Goal: Navigation & Orientation: Find specific page/section

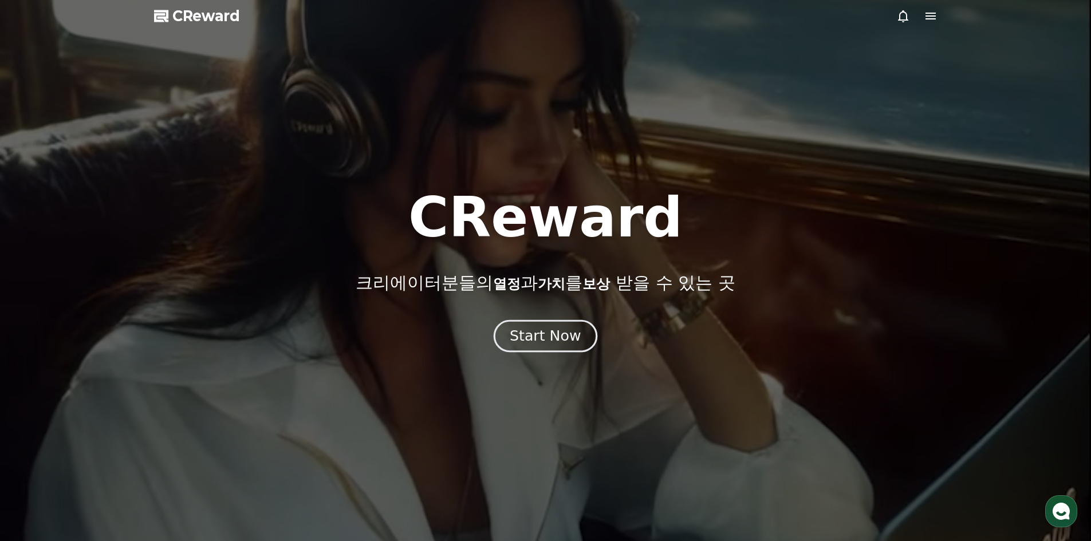
click at [529, 351] on button "Start Now" at bounding box center [546, 336] width 104 height 33
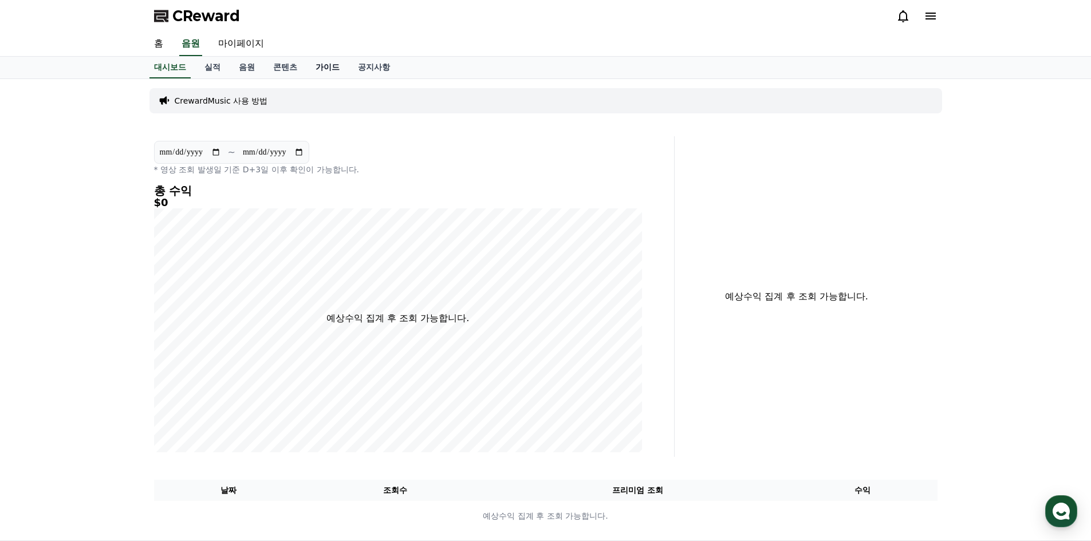
click at [324, 70] on link "가이드" at bounding box center [327, 68] width 42 height 22
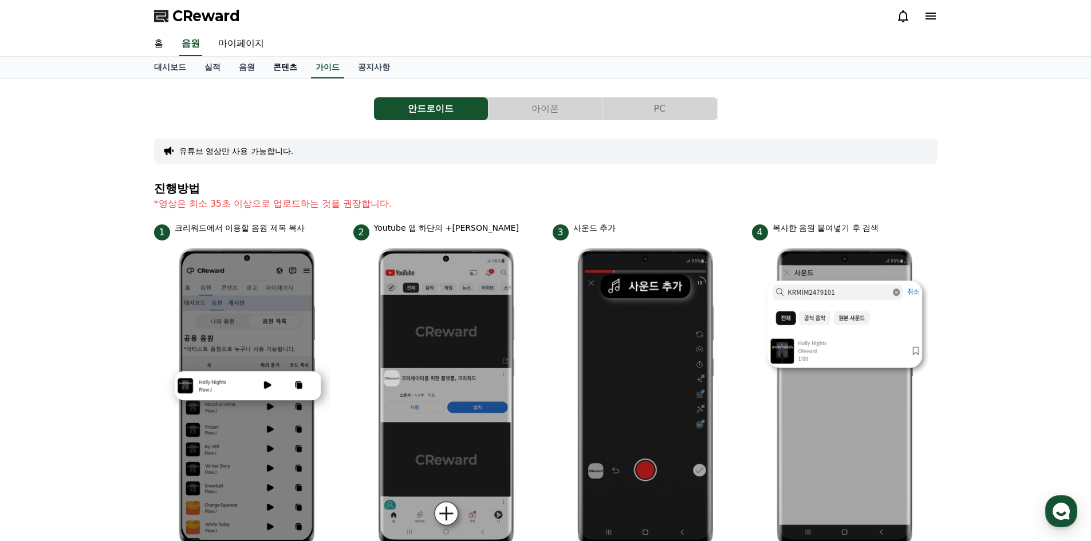
click at [280, 66] on link "콘텐츠" at bounding box center [285, 68] width 42 height 22
click at [246, 47] on link "마이페이지" at bounding box center [241, 44] width 64 height 24
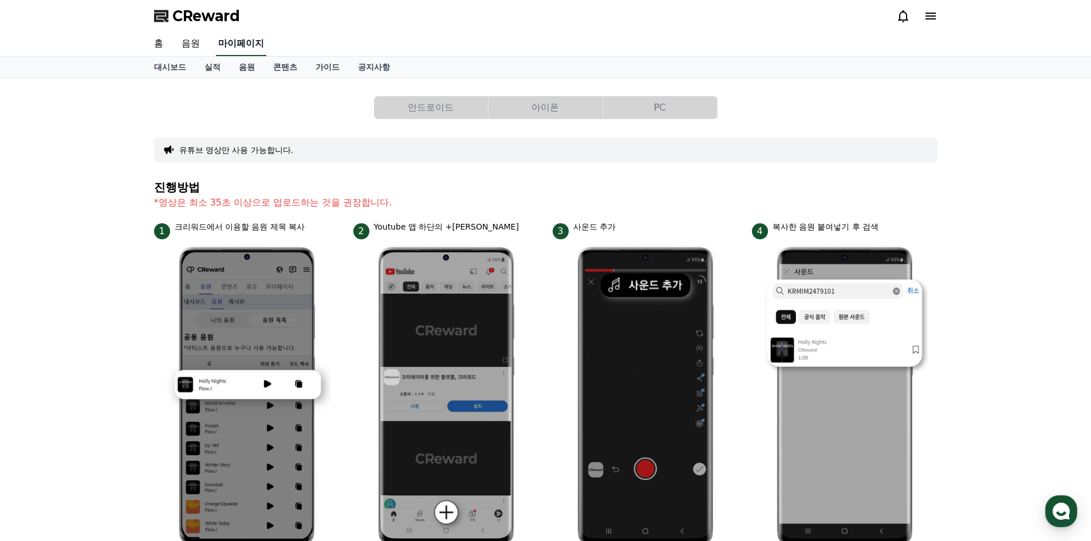
select select "**********"
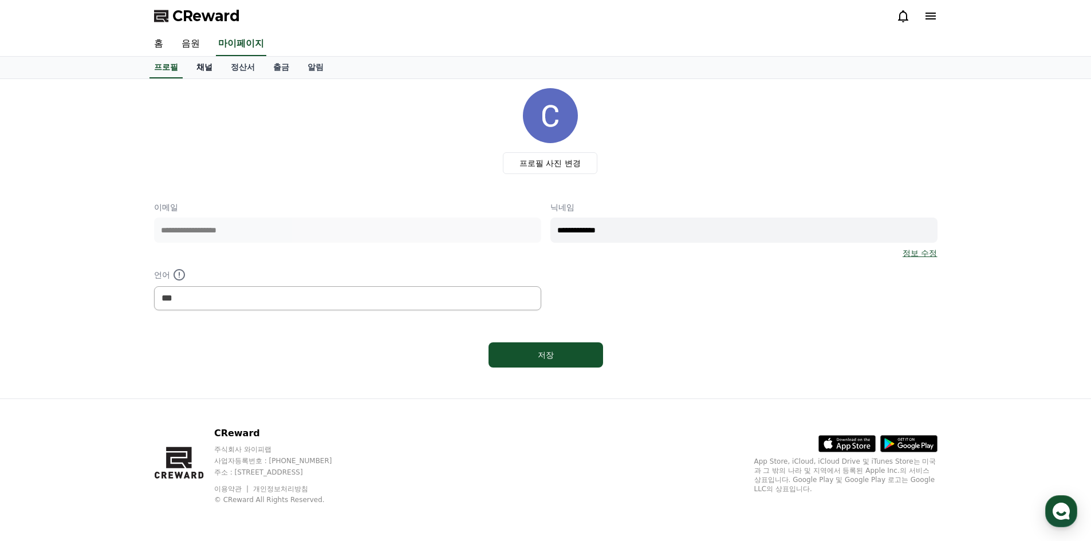
click at [210, 72] on link "채널" at bounding box center [204, 68] width 34 height 22
